Goal: Information Seeking & Learning: Find specific fact

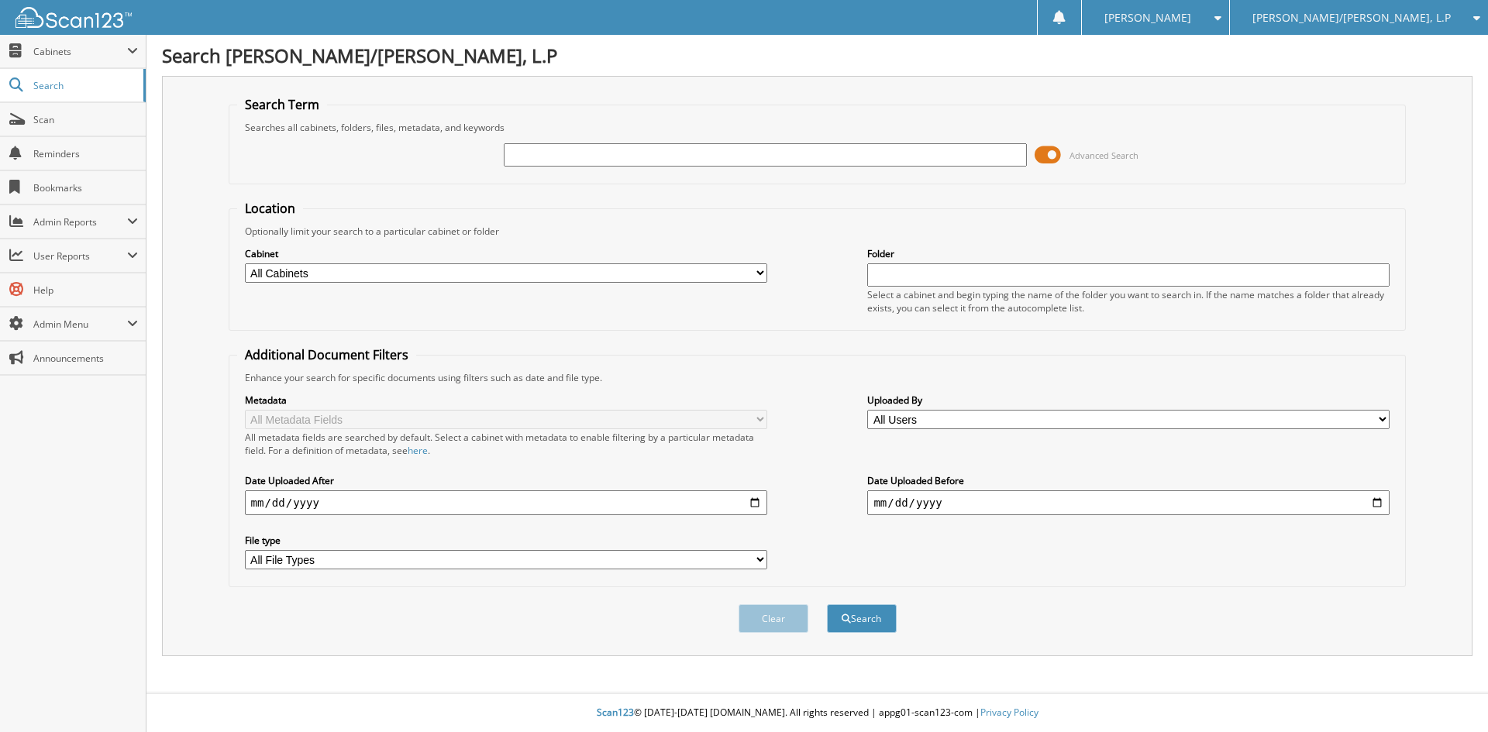
click at [746, 162] on input "text" at bounding box center [765, 154] width 522 height 23
type input "pedro gonzalez"
click at [827, 604] on button "Search" at bounding box center [862, 618] width 70 height 29
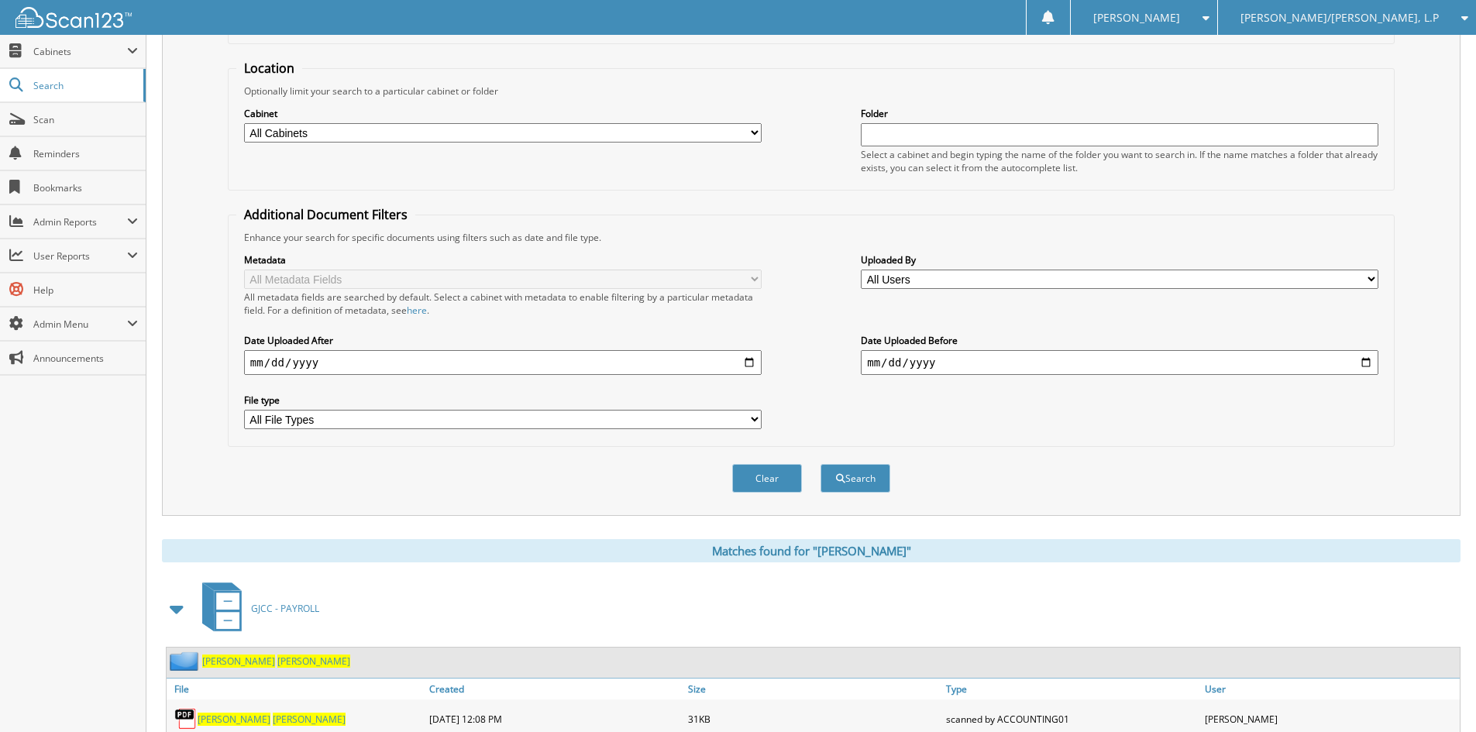
scroll to position [259, 0]
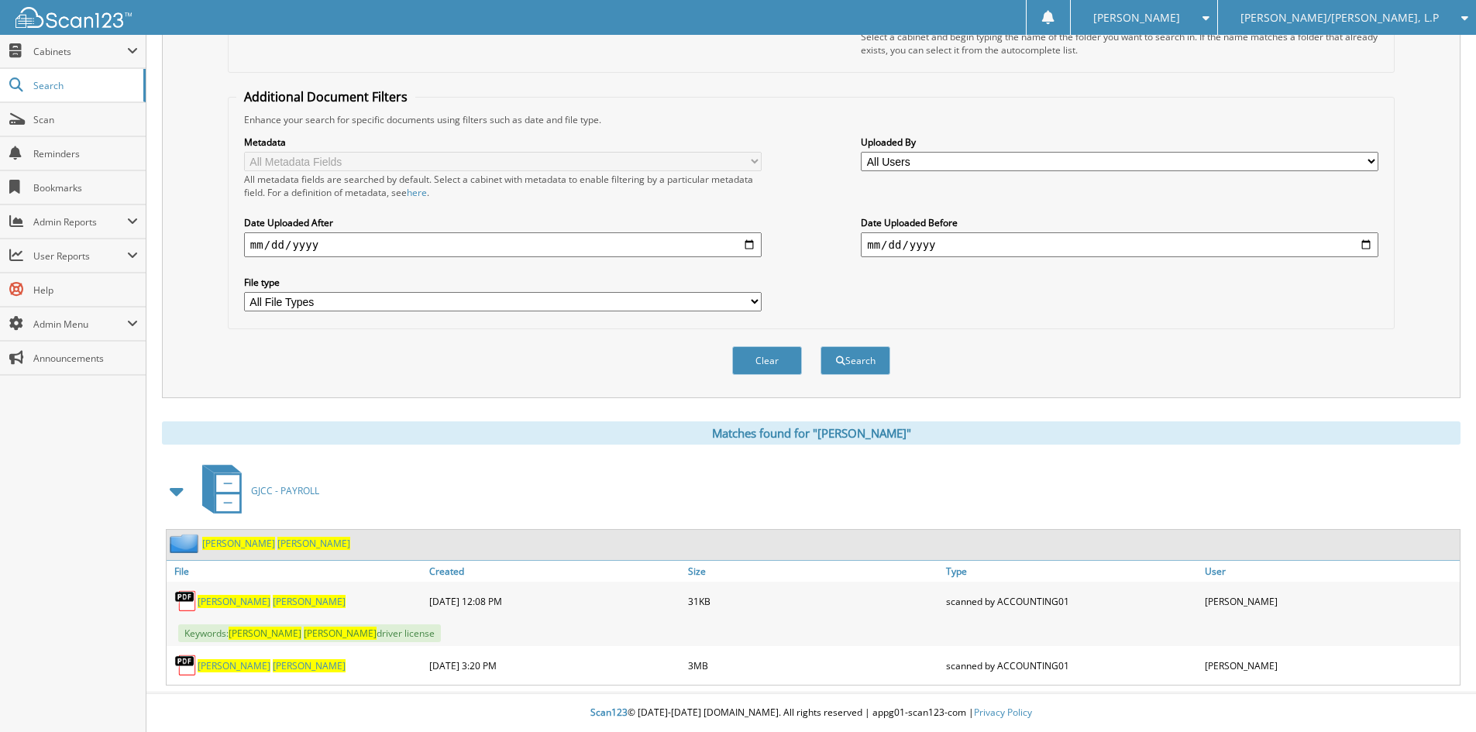
click at [273, 601] on span "gonzalez" at bounding box center [309, 601] width 73 height 13
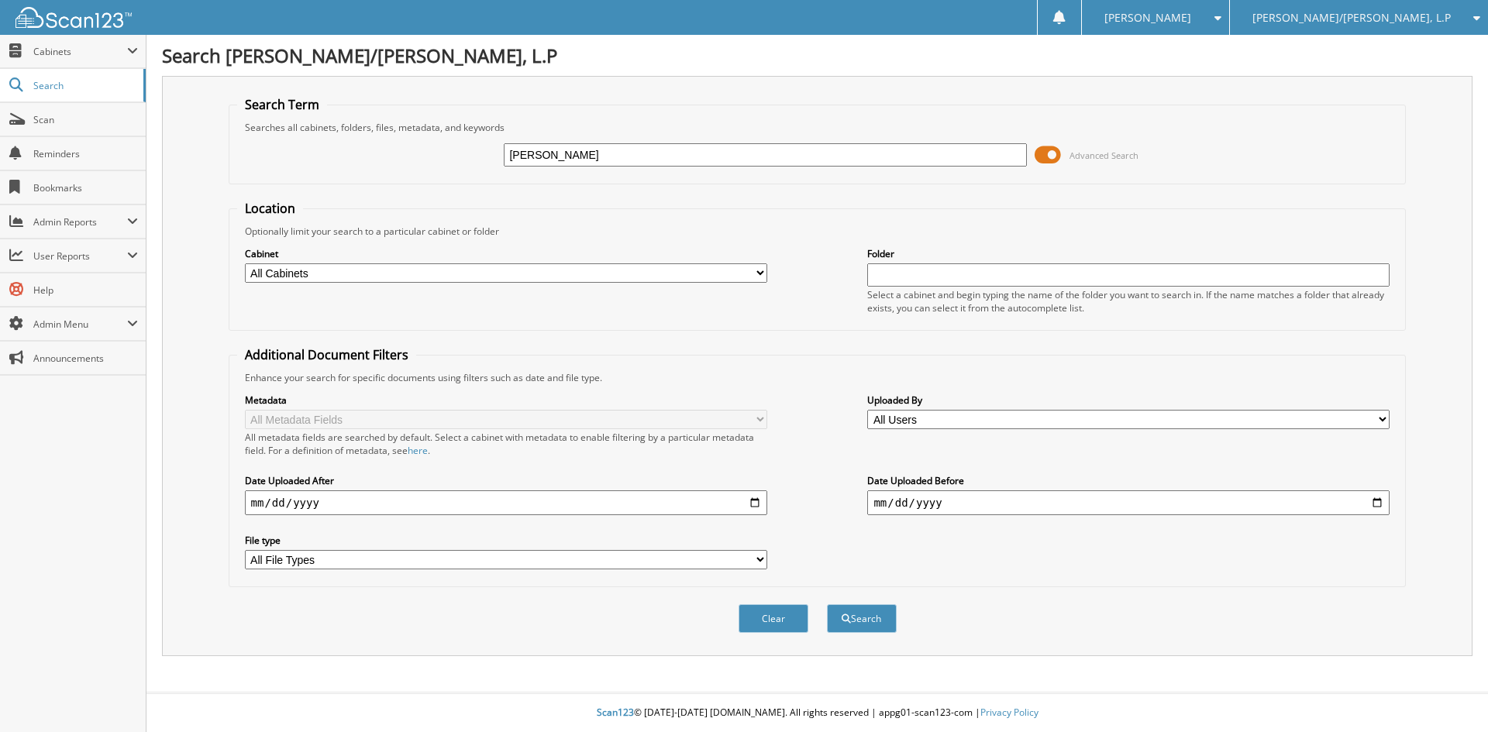
type input "[PERSON_NAME]"
click at [827, 604] on button "Search" at bounding box center [862, 618] width 70 height 29
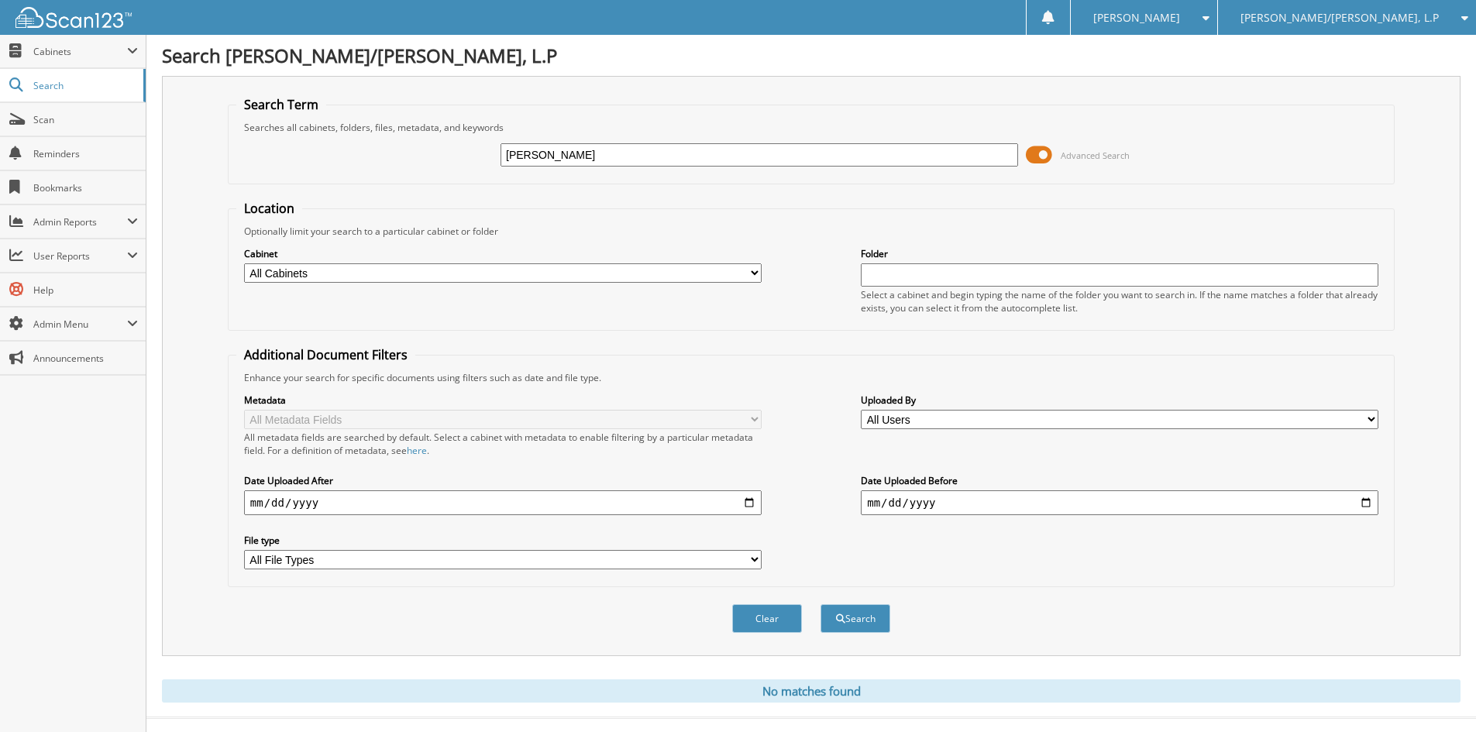
drag, startPoint x: 530, startPoint y: 159, endPoint x: 476, endPoint y: 181, distance: 58.7
click at [482, 172] on div "jsutin wilkie Advanced Search" at bounding box center [811, 155] width 1150 height 42
type input "justin wilkie"
click at [821, 604] on button "Search" at bounding box center [856, 618] width 70 height 29
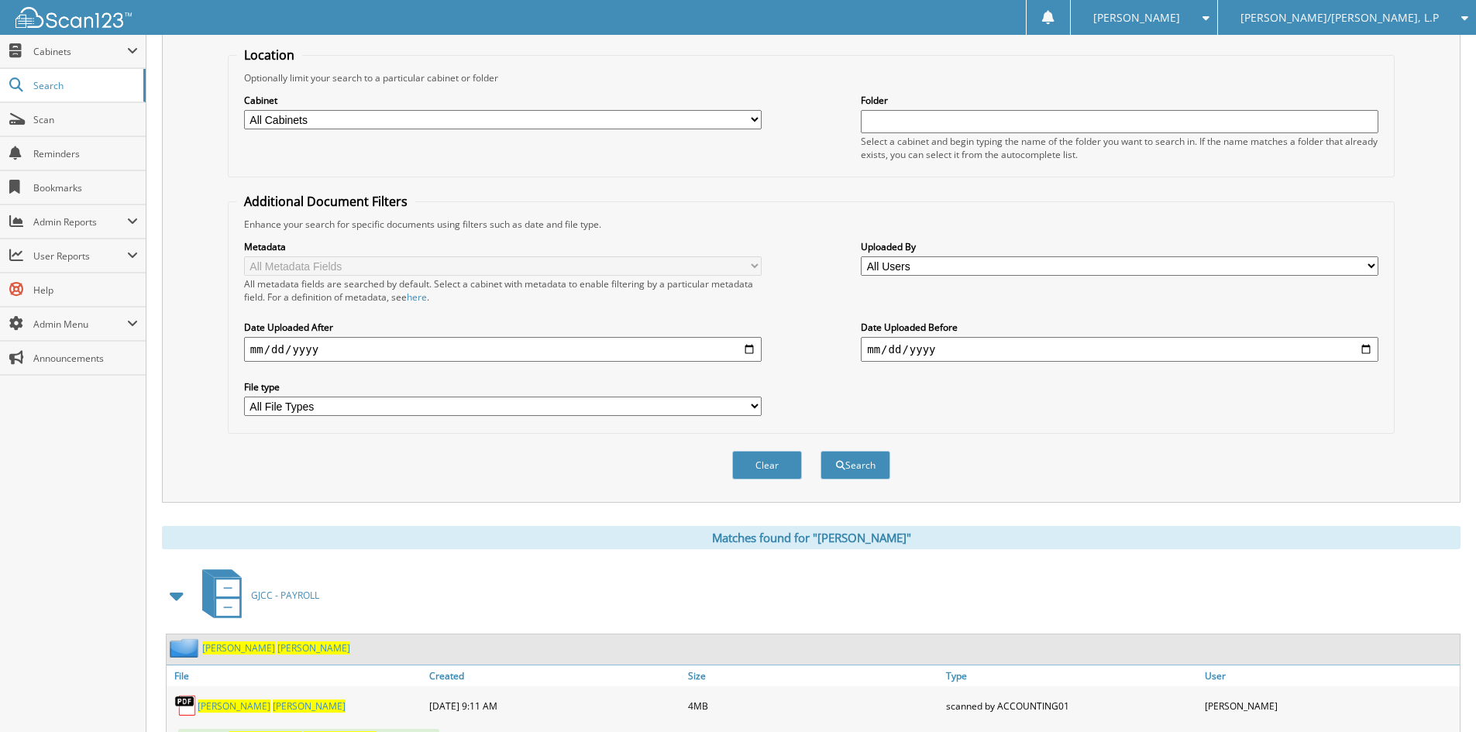
scroll to position [387, 0]
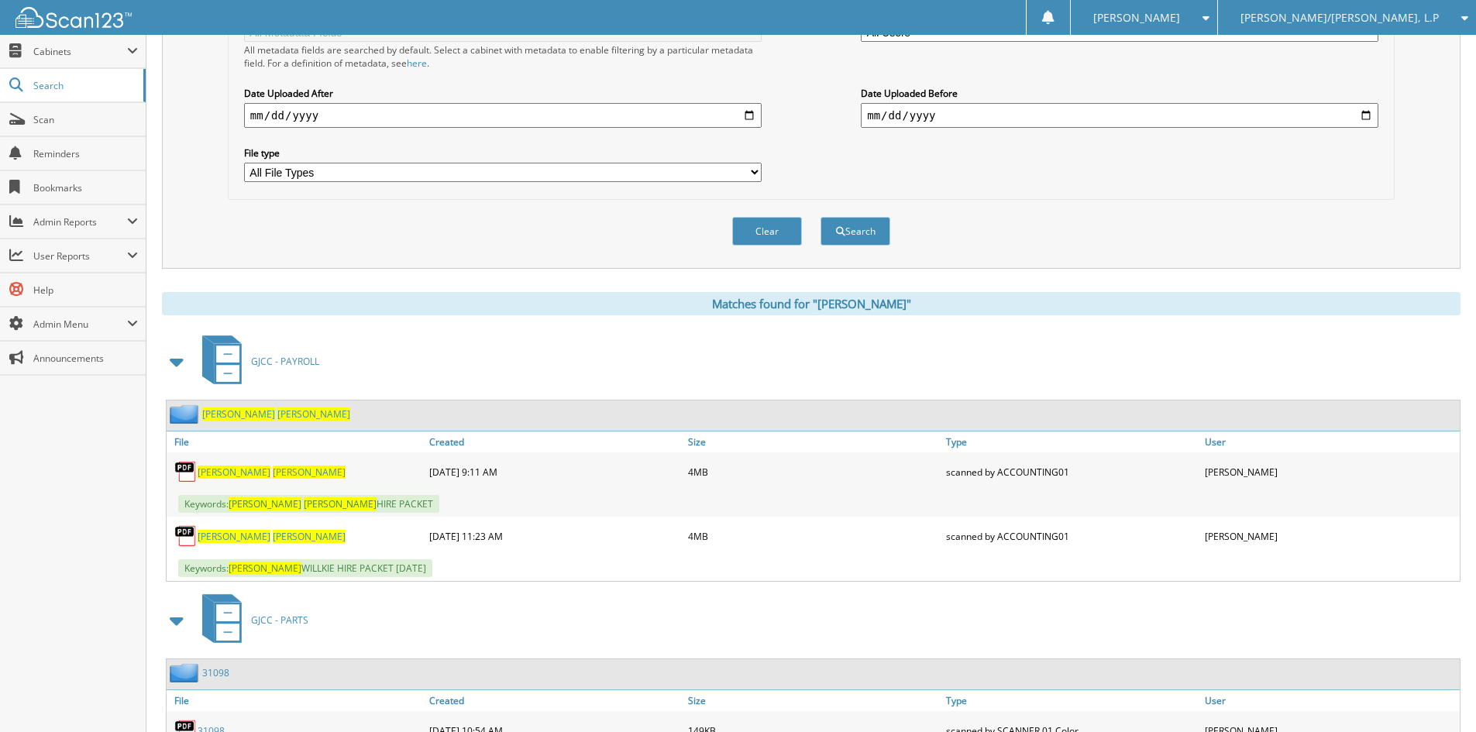
click at [227, 469] on link "[PERSON_NAME]" at bounding box center [272, 472] width 148 height 13
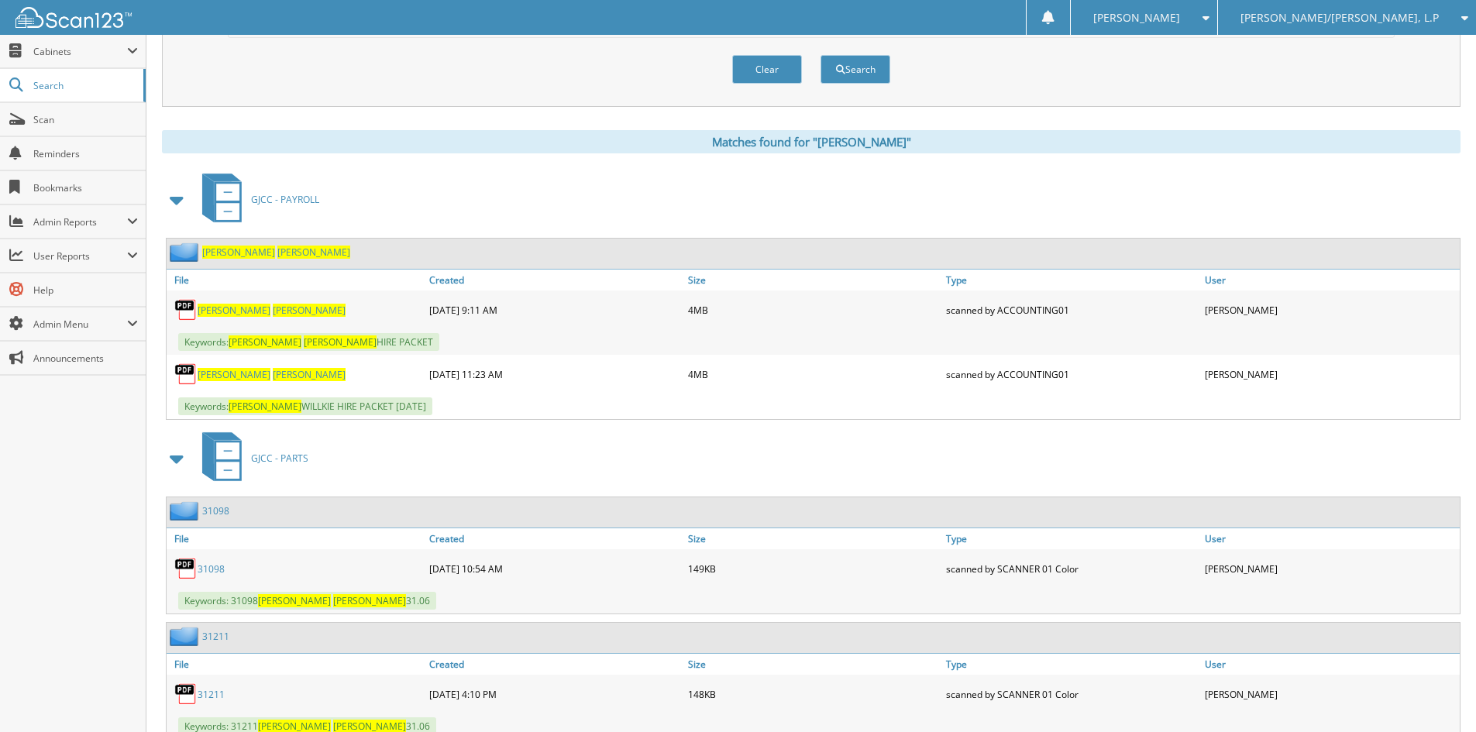
scroll to position [604, 0]
